Goal: Find specific page/section: Find specific page/section

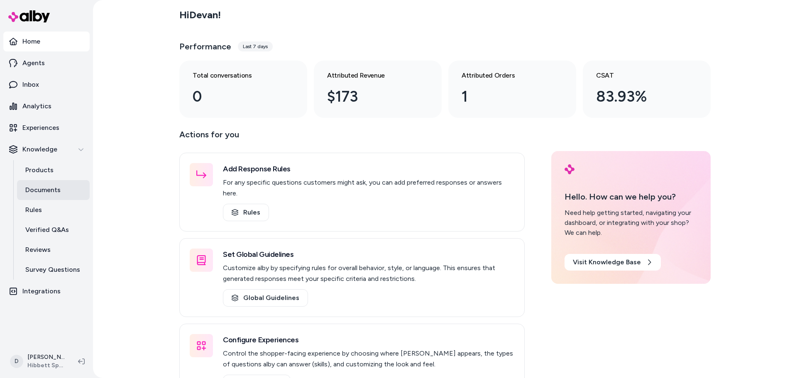
click at [48, 183] on link "Documents" at bounding box center [53, 190] width 73 height 20
click at [43, 184] on link "Documents" at bounding box center [53, 190] width 73 height 20
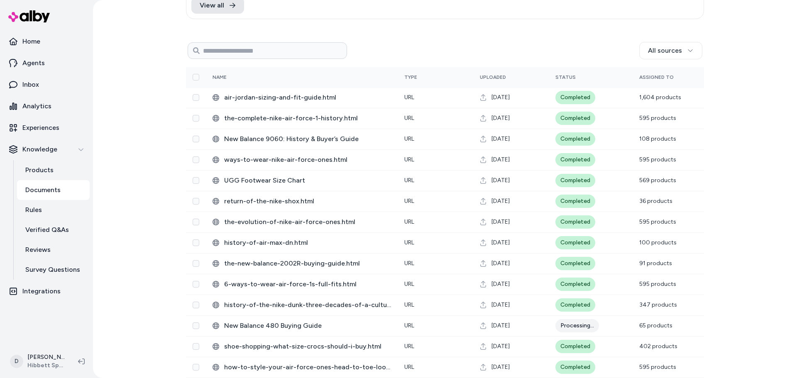
scroll to position [125, 0]
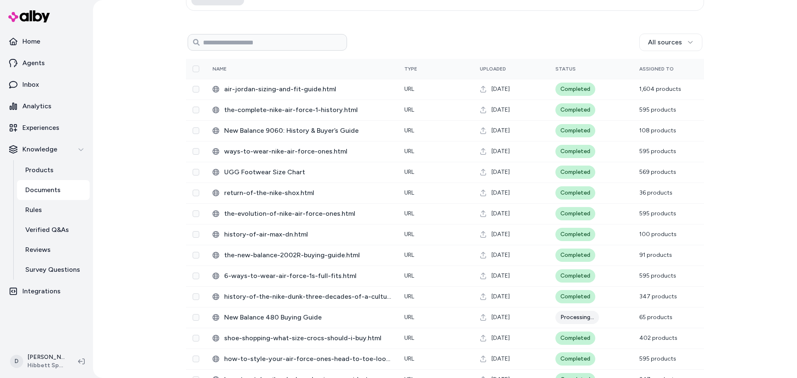
click at [169, 244] on div "Documents Add Documents 2 Not assigned 0 Selected Edit Nike_size_test_2.pdf pdf…" at bounding box center [445, 189] width 704 height 378
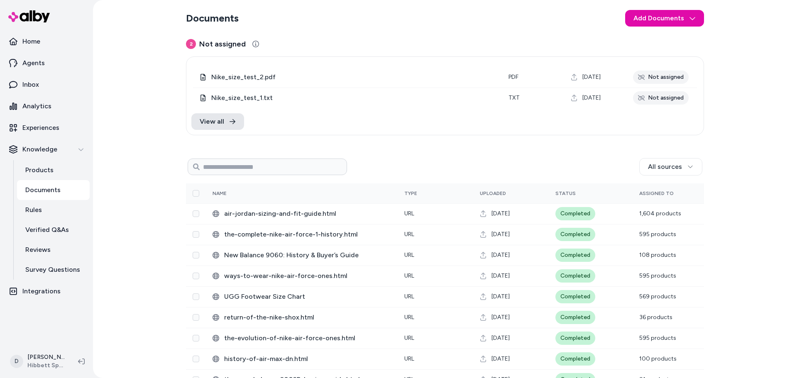
click at [445, 141] on div "Documents Add Documents 2 Not assigned 0 Selected Edit Nike_size_test_2.pdf pdf…" at bounding box center [444, 312] width 531 height 625
drag, startPoint x: 716, startPoint y: 54, endPoint x: 716, endPoint y: 49, distance: 5.8
click at [716, 54] on div "Documents Add Documents 2 Not assigned 0 Selected Edit Nike_size_test_2.pdf pdf…" at bounding box center [445, 189] width 704 height 378
